Goal: Information Seeking & Learning: Learn about a topic

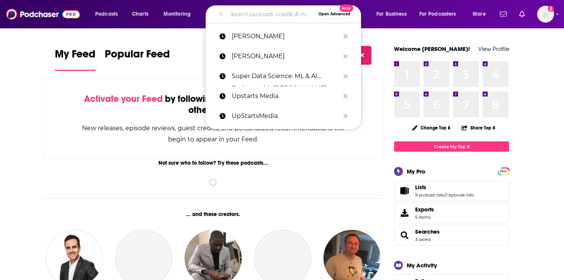
click at [243, 18] on input "Search podcasts, credits, & more..." at bounding box center [271, 14] width 88 height 12
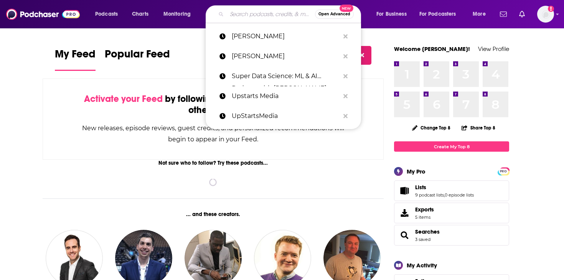
paste input "Dev Interrupted"
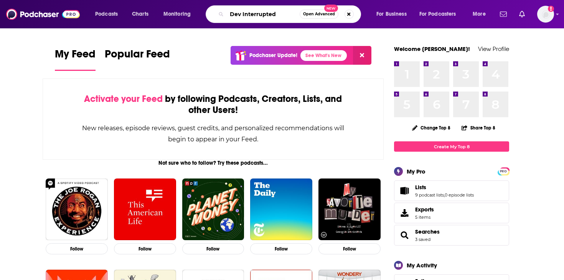
type input "Dev Interrupted"
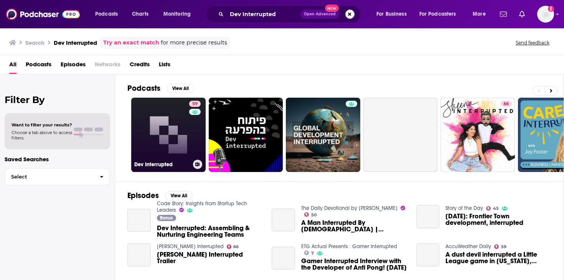
click at [166, 134] on link "59 Dev Interrupted" at bounding box center [168, 135] width 74 height 74
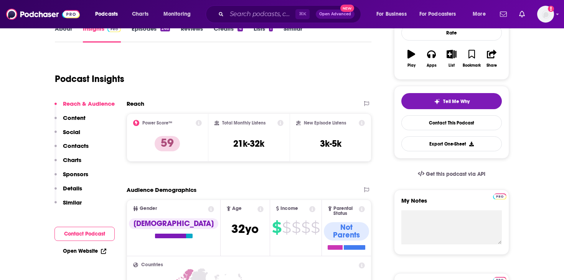
scroll to position [122, 0]
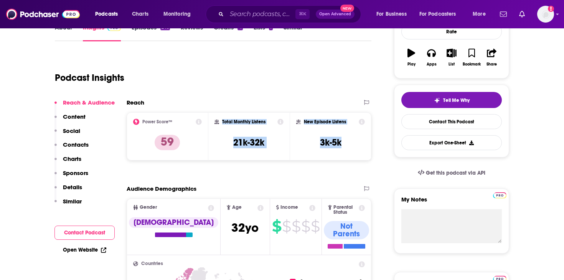
drag, startPoint x: 347, startPoint y: 143, endPoint x: 220, endPoint y: 122, distance: 129.4
click at [220, 122] on div "Power Score™ 59 Total Monthly Listens 21k-32k New Episode Listens 3k-5k" at bounding box center [249, 136] width 245 height 48
copy div "Total Monthly Listens 21k-32k New Episode Listens 3k-5k"
